Goal: Find specific page/section: Find specific page/section

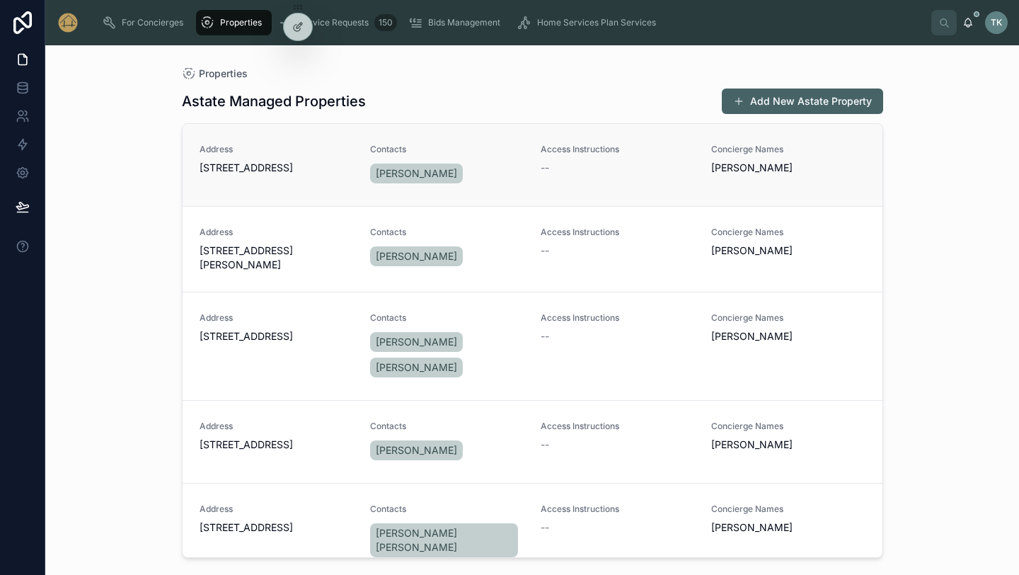
click at [316, 158] on div "Address [STREET_ADDRESS]" at bounding box center [277, 159] width 154 height 31
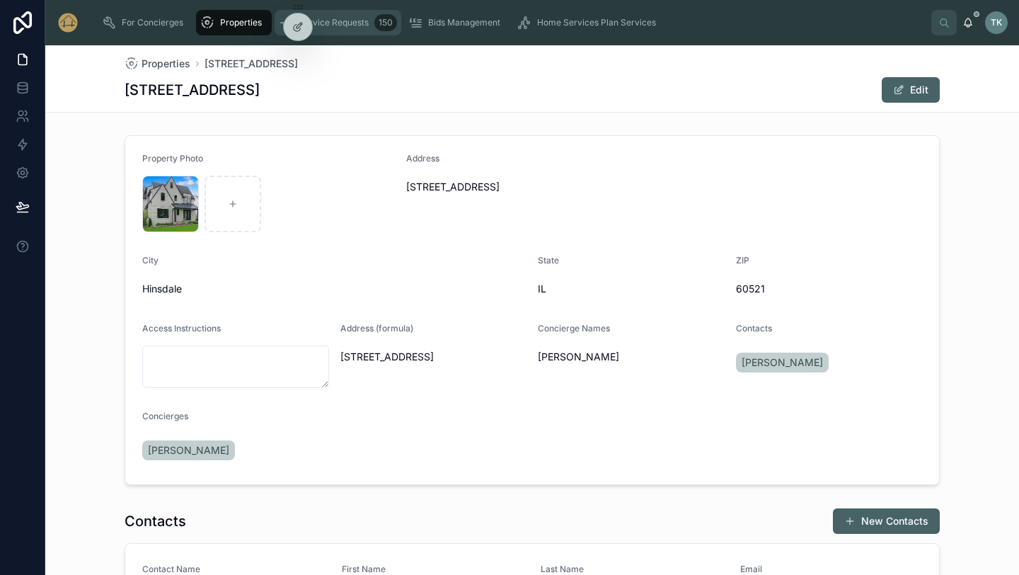
click at [335, 23] on span "Service Requests" at bounding box center [334, 22] width 70 height 11
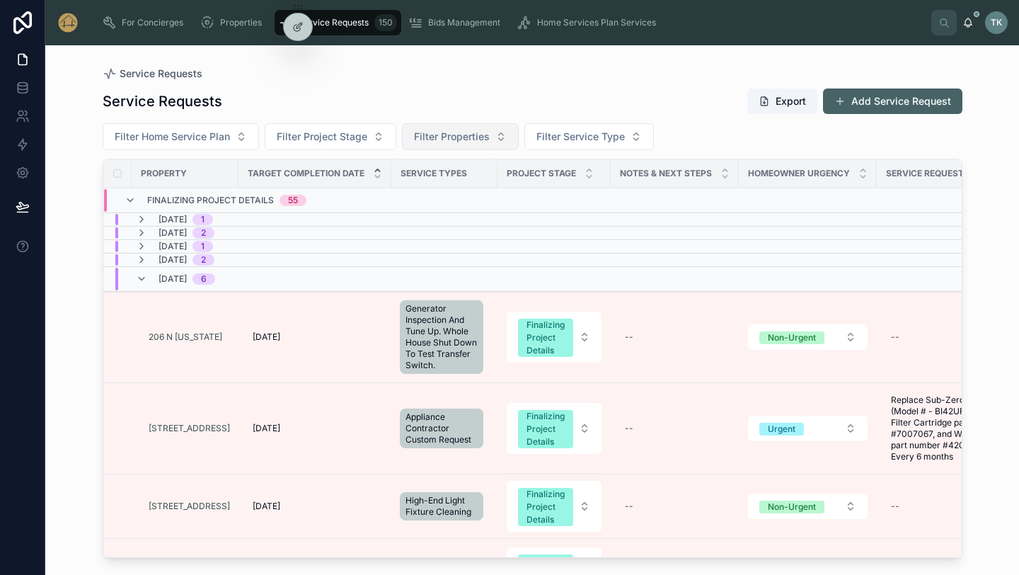
click at [491, 143] on button "Filter Properties" at bounding box center [460, 136] width 117 height 27
type input "****"
click at [467, 188] on div "[STREET_ADDRESS]" at bounding box center [460, 194] width 170 height 23
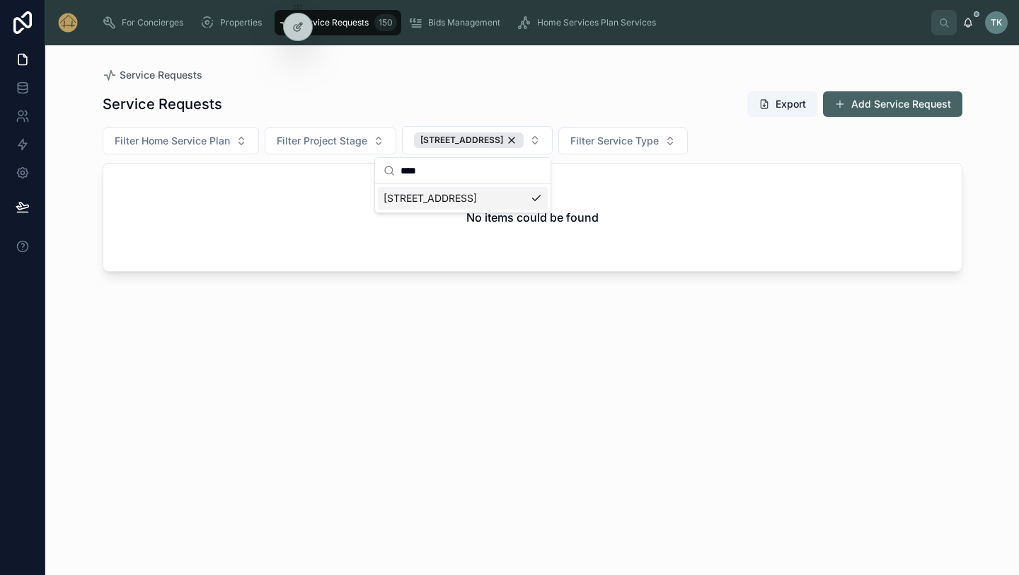
click at [539, 330] on div "Service Requests Export Add Service Request Filter Home Service Plan Filter Pro…" at bounding box center [533, 320] width 860 height 476
click at [210, 139] on span "Filter Home Service Plan" at bounding box center [172, 141] width 115 height 14
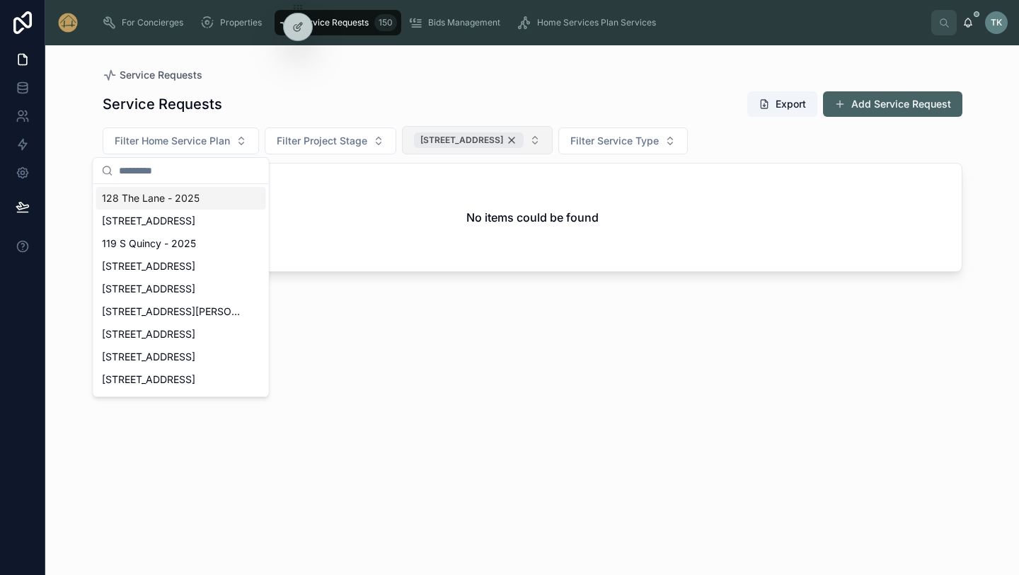
click at [488, 140] on div "[STREET_ADDRESS]" at bounding box center [469, 140] width 110 height 16
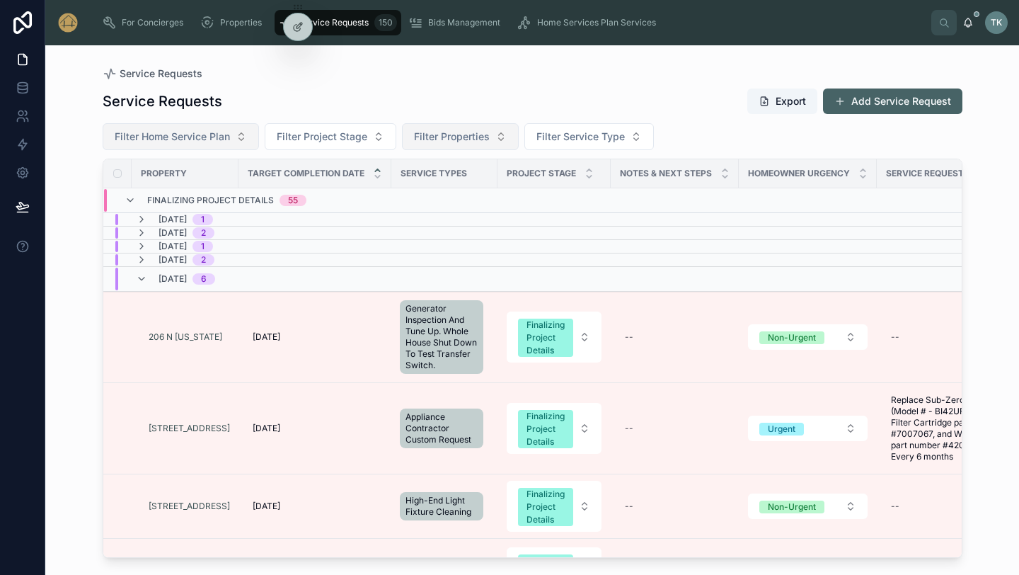
click at [227, 139] on span "Filter Home Service Plan" at bounding box center [172, 137] width 115 height 14
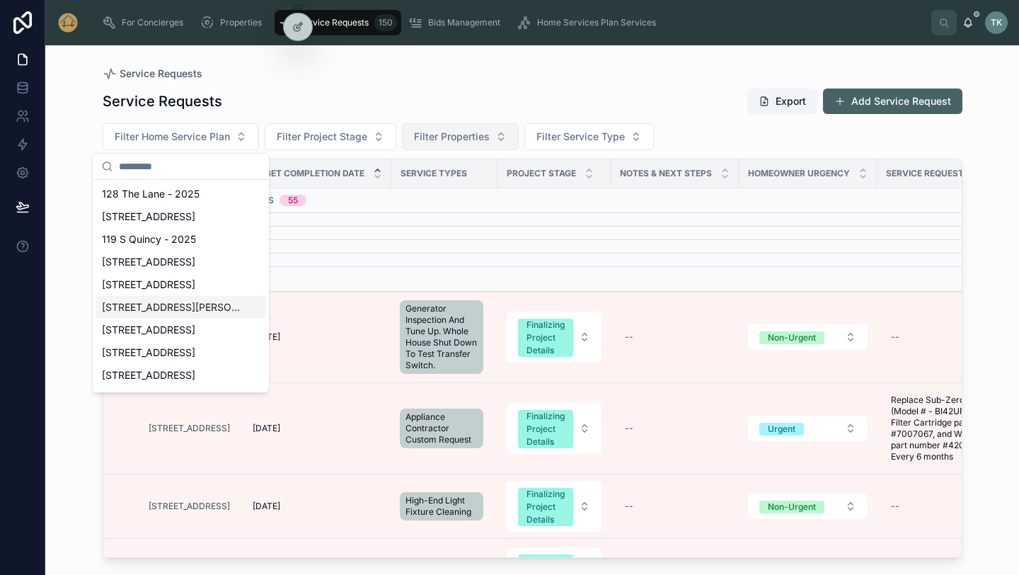
scroll to position [1, 0]
click at [188, 199] on span "128 The Lane - 2025" at bounding box center [151, 193] width 98 height 14
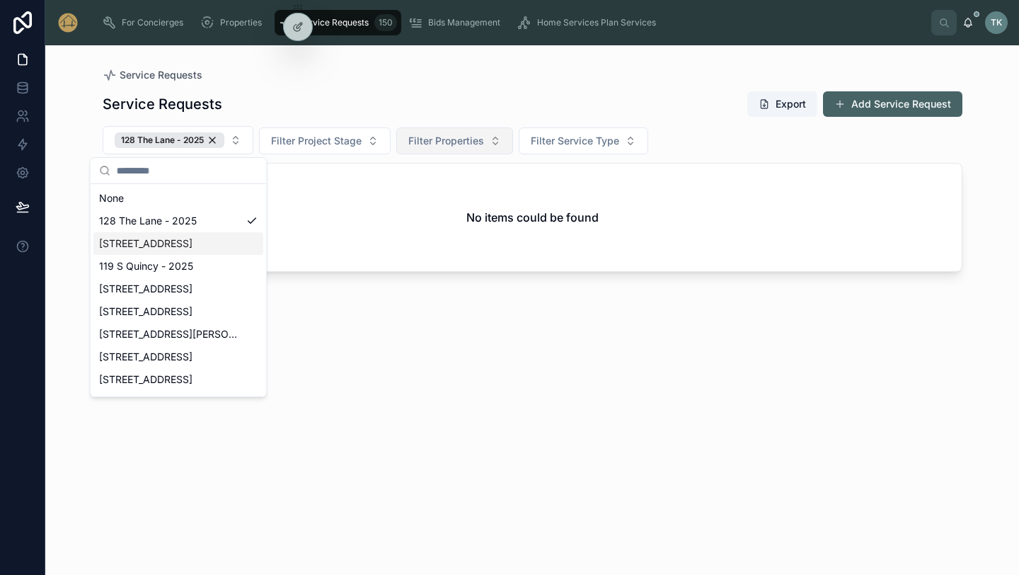
click at [469, 88] on div "Service Requests Export Add Service Request 128 The Lane - 2025 Filter Project …" at bounding box center [533, 320] width 860 height 476
